Goal: Task Accomplishment & Management: Use online tool/utility

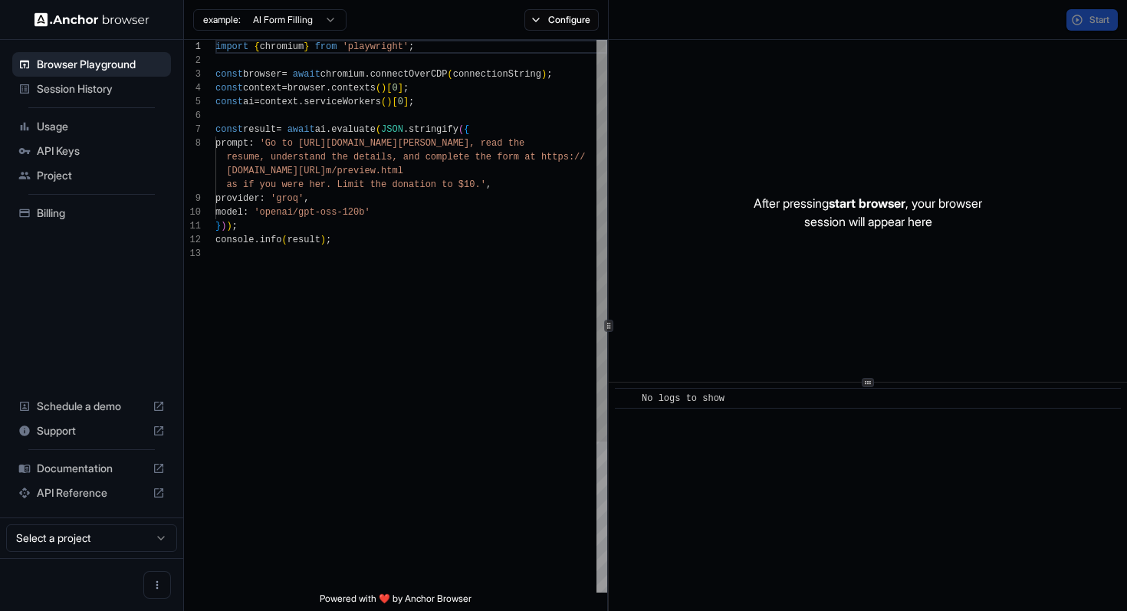
scroll to position [97, 0]
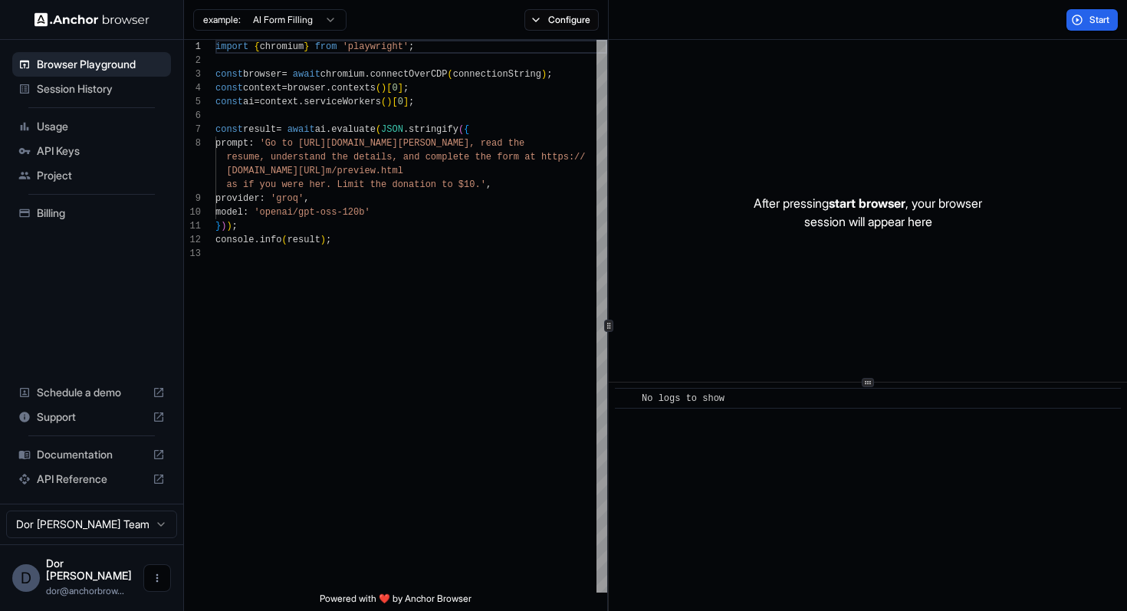
click at [157, 591] on button "Open menu" at bounding box center [157, 578] width 28 height 28
click at [98, 580] on span "Logout" at bounding box center [81, 584] width 35 height 15
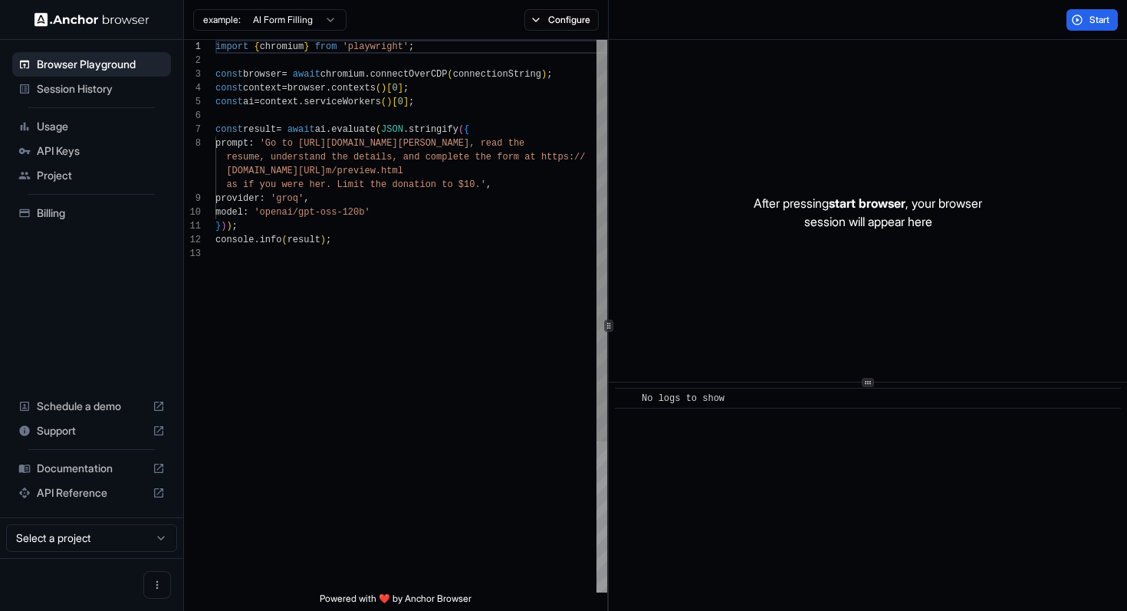
scroll to position [97, 0]
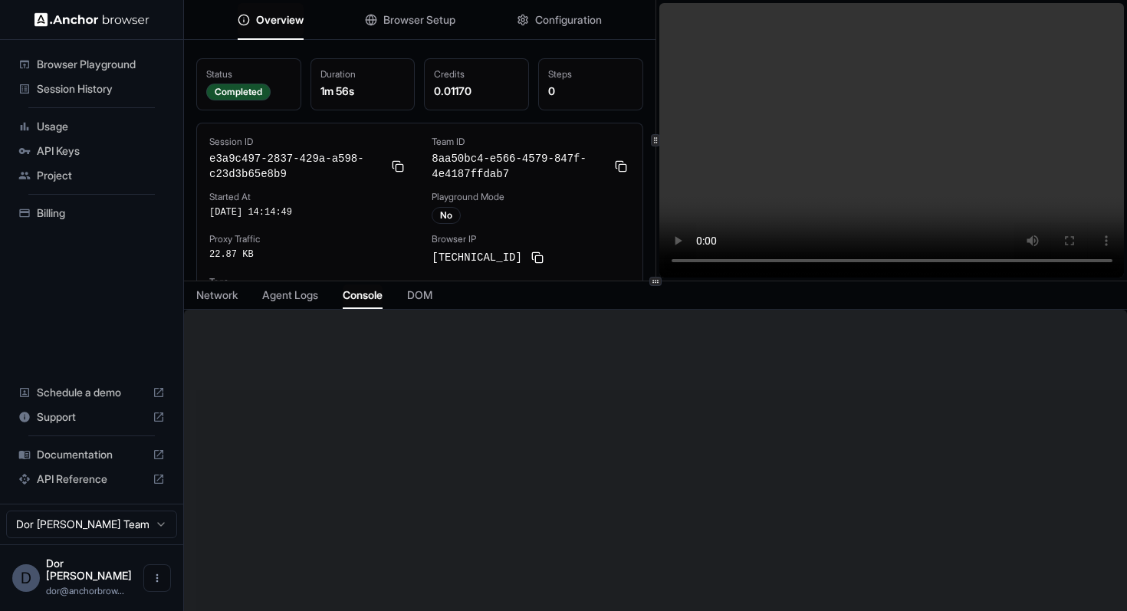
click at [367, 292] on span "Console" at bounding box center [363, 295] width 40 height 15
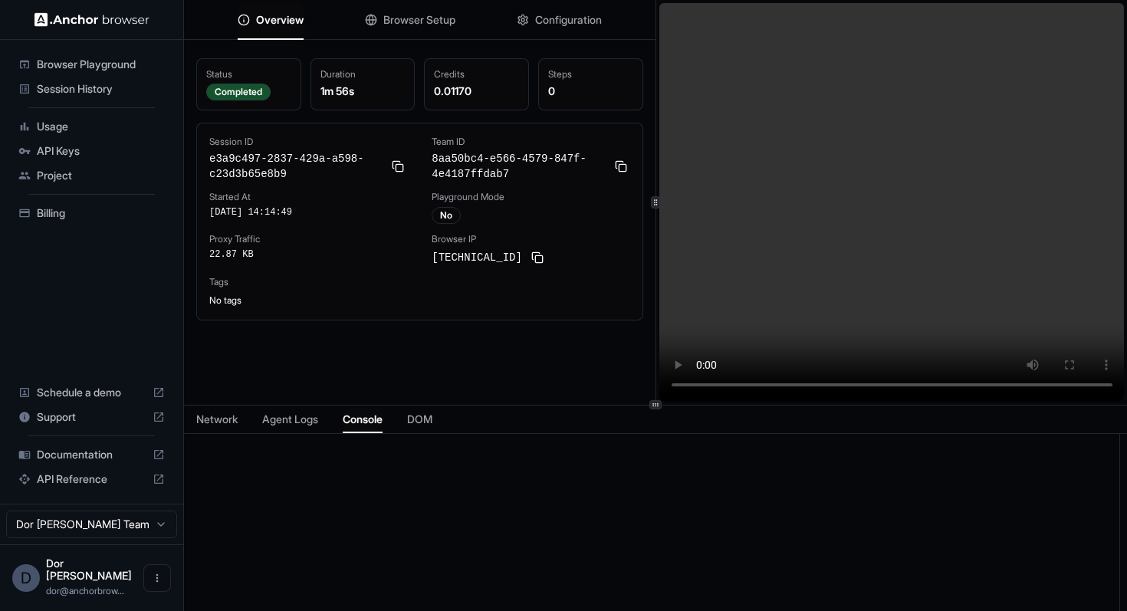
click at [658, 403] on icon at bounding box center [656, 405] width 8 height 8
click at [590, 366] on div "Status Completed Duration 1m 56s Credits 0.01170 Steps 0 Session ID e3a9c497-28…" at bounding box center [420, 248] width 472 height 405
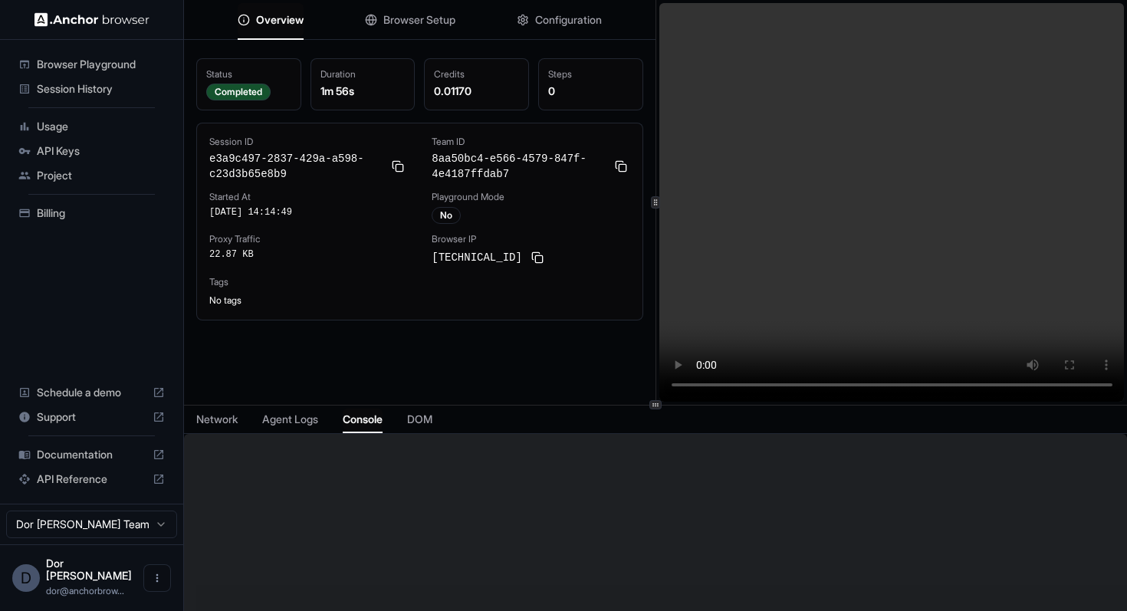
click at [57, 64] on span "Browser Playground" at bounding box center [101, 64] width 128 height 15
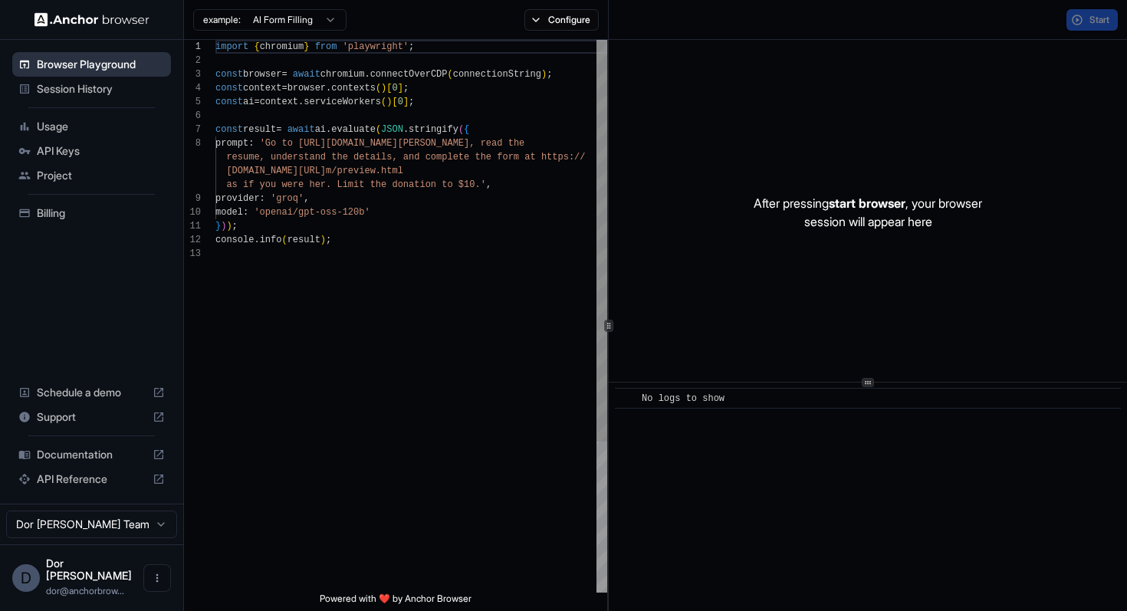
scroll to position [97, 0]
click at [860, 514] on div "​ No logs to show" at bounding box center [868, 497] width 518 height 229
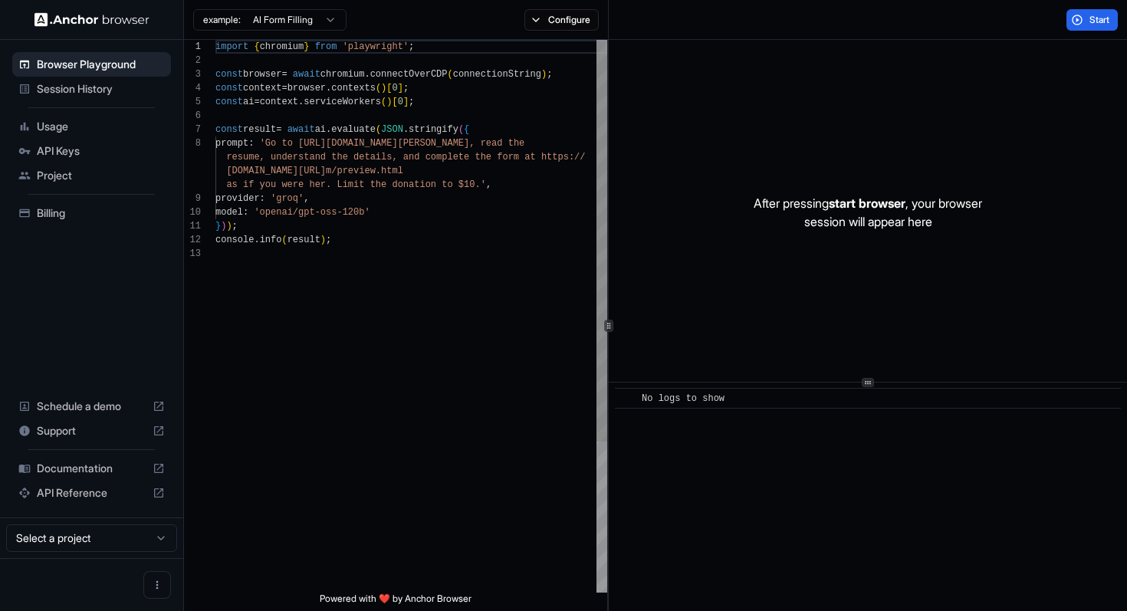
scroll to position [97, 0]
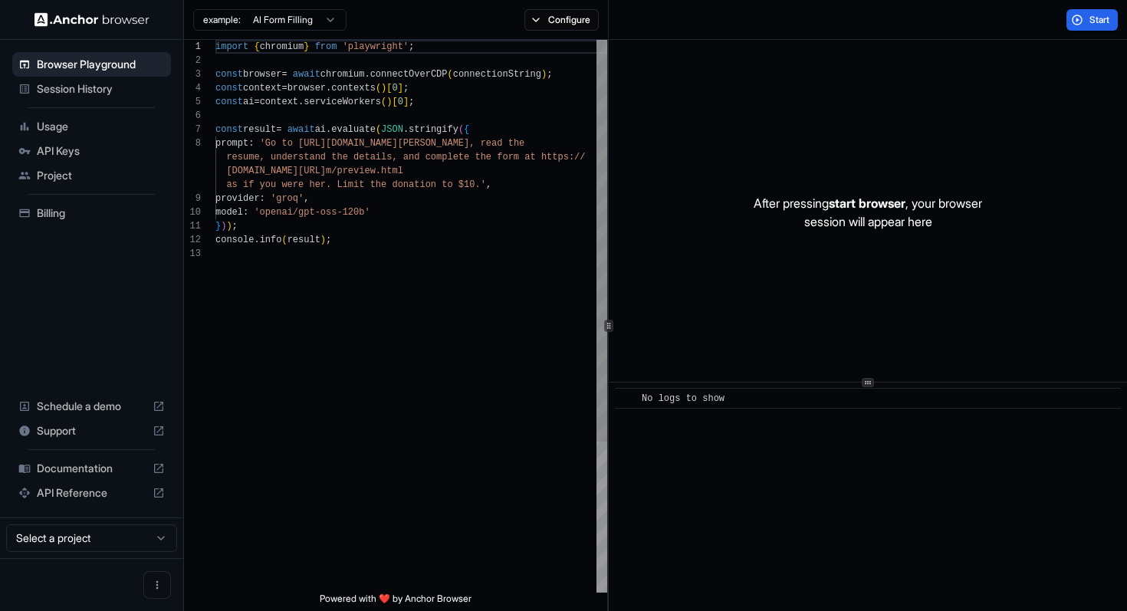
scroll to position [97, 0]
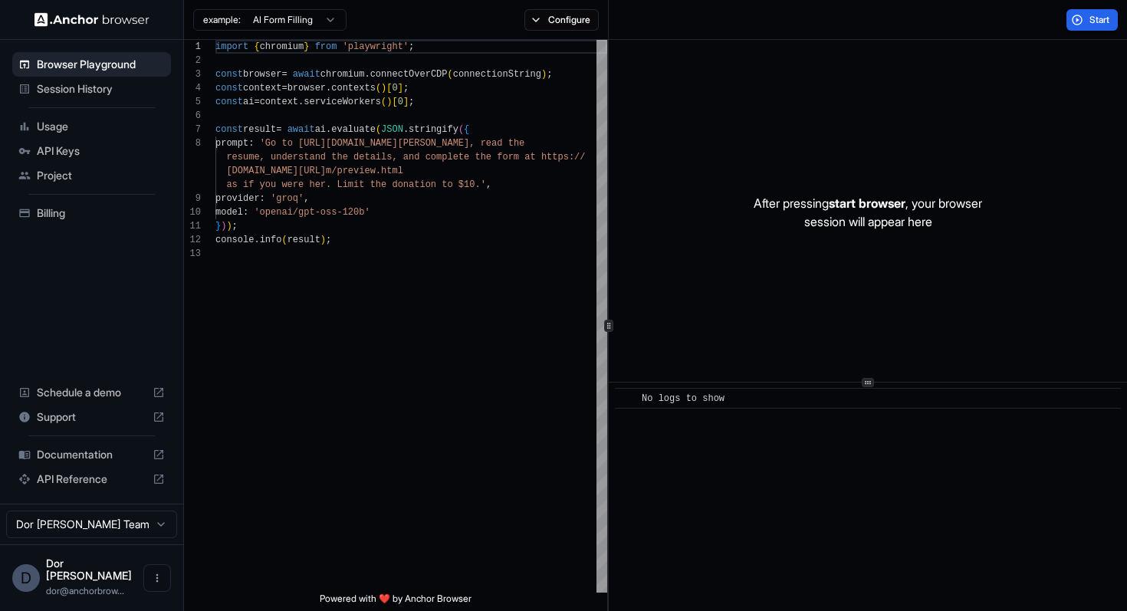
scroll to position [97, 0]
